Goal: Task Accomplishment & Management: Use online tool/utility

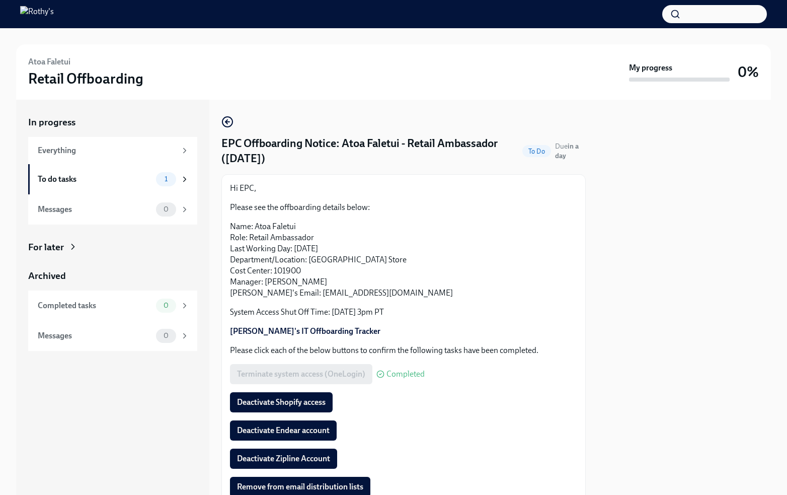
scroll to position [70, 0]
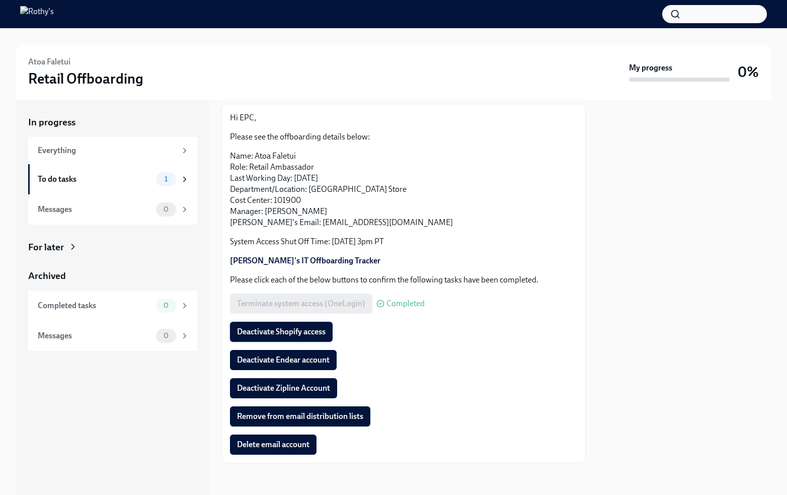
click at [258, 329] on span "Deactivate Shopify access" at bounding box center [281, 332] width 89 height 10
click at [275, 358] on span "Deactivate Endear account" at bounding box center [283, 360] width 93 height 10
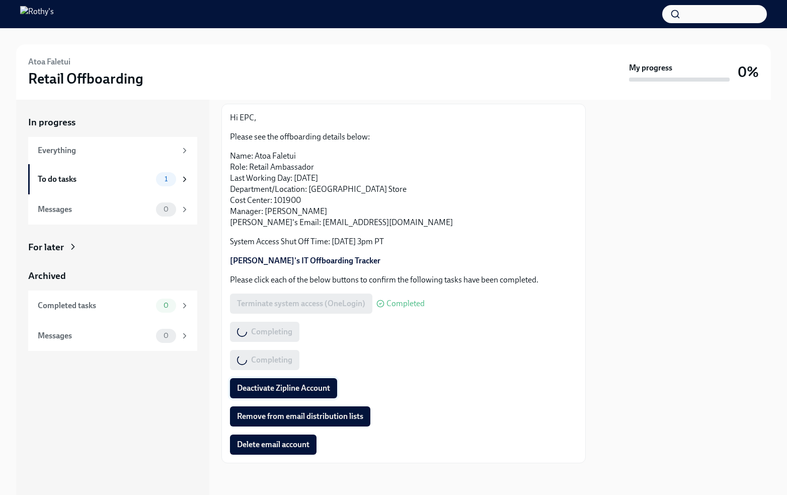
click at [279, 389] on span "Deactivate Zipline Account" at bounding box center [283, 388] width 93 height 10
click at [300, 413] on span "Remove from email distribution lists" at bounding box center [300, 416] width 126 height 10
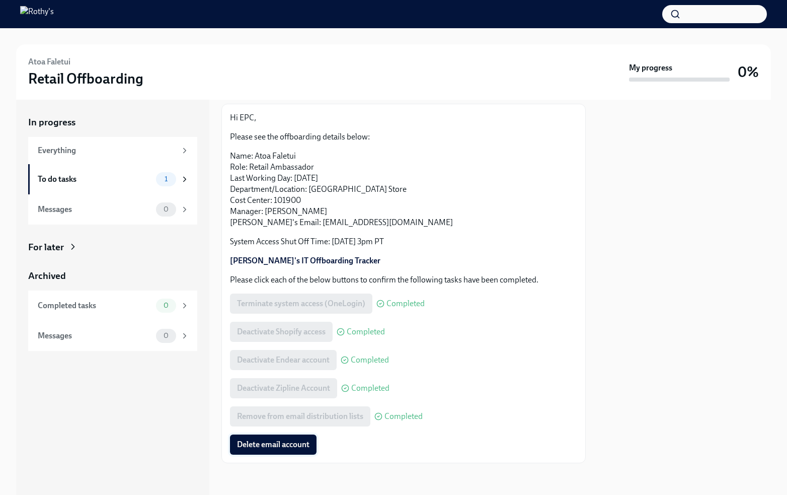
click at [296, 444] on span "Delete email account" at bounding box center [273, 445] width 73 height 10
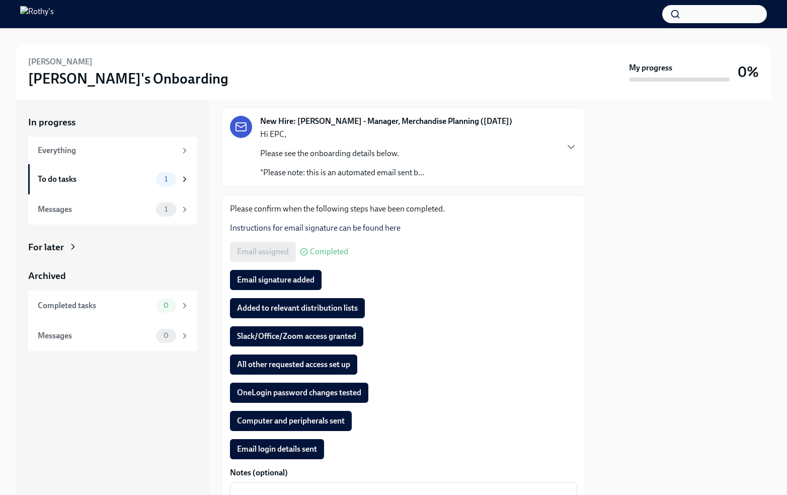
scroll to position [50, 0]
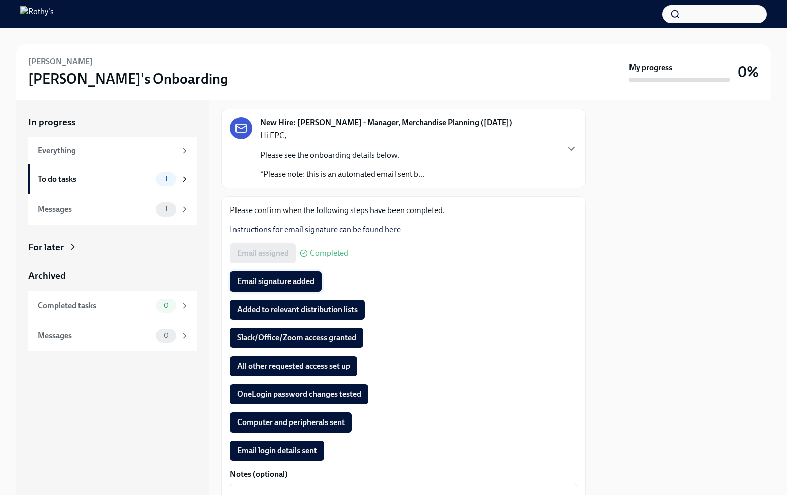
click at [268, 279] on span "Email signature added" at bounding box center [276, 281] width 78 height 10
click at [281, 309] on span "Added to relevant distribution lists" at bounding box center [297, 310] width 121 height 10
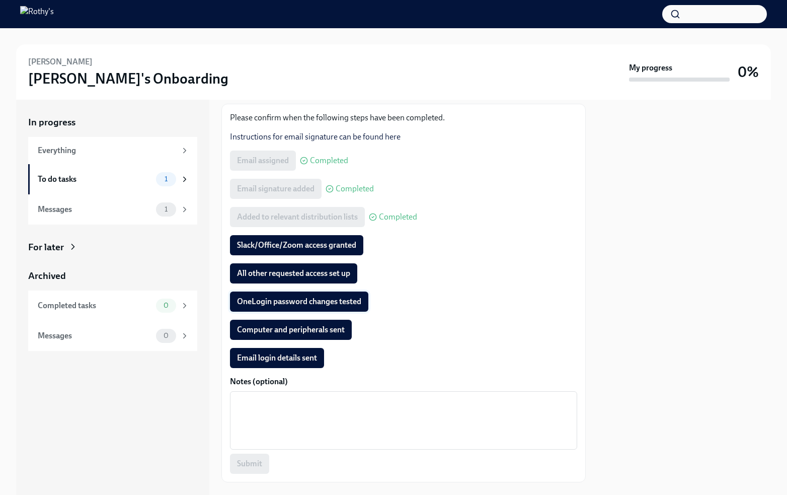
scroll to position [143, 0]
click at [286, 242] on span "Slack/Office/Zoom access granted" at bounding box center [296, 245] width 119 height 10
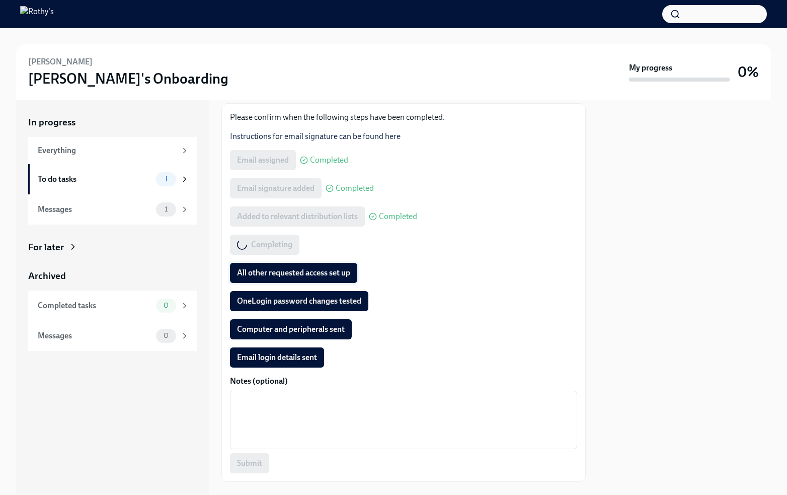
click at [292, 271] on span "All other requested access set up" at bounding box center [293, 273] width 113 height 10
click at [289, 295] on button "OneLogin password changes tested" at bounding box center [299, 301] width 138 height 20
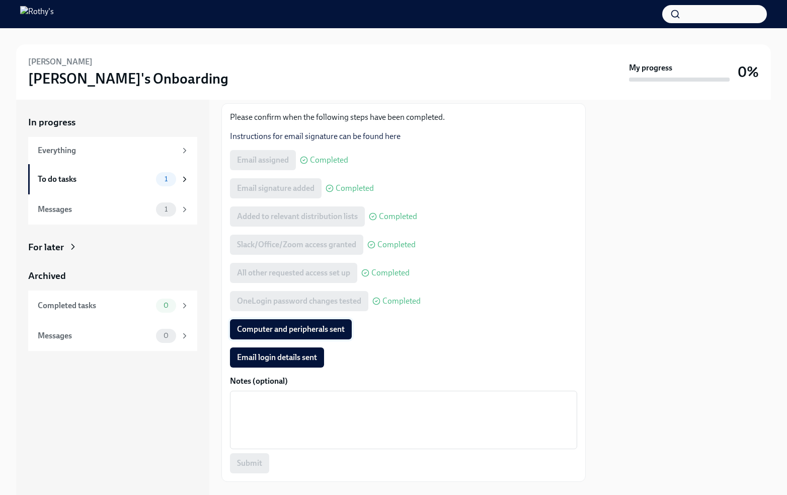
click at [280, 328] on span "Computer and peripherals sent" at bounding box center [291, 329] width 108 height 10
click at [281, 356] on span "Email login details sent" at bounding box center [277, 357] width 80 height 10
